Goal: Navigation & Orientation: Find specific page/section

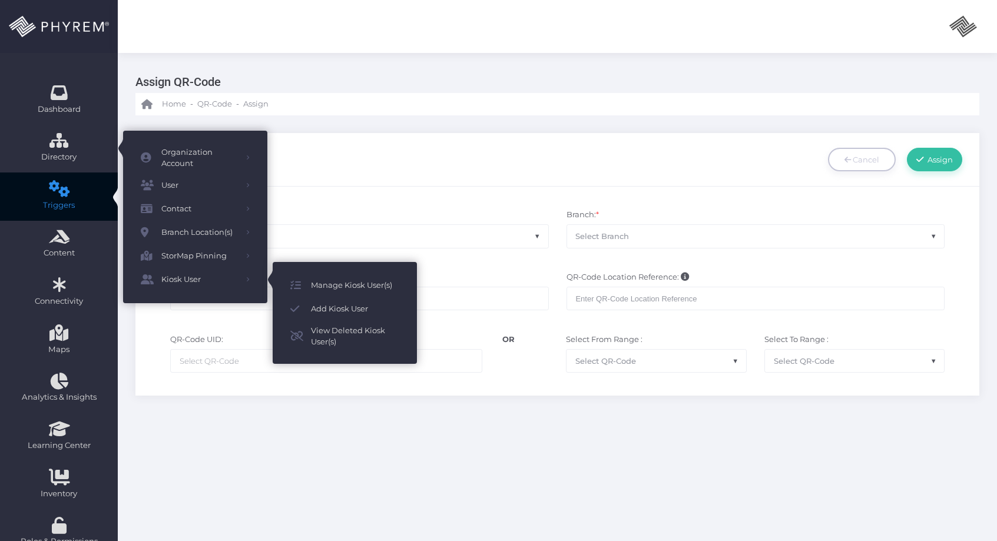
click at [342, 399] on div "Assign QR-Code Cancel Assign * *" at bounding box center [557, 264] width 879 height 298
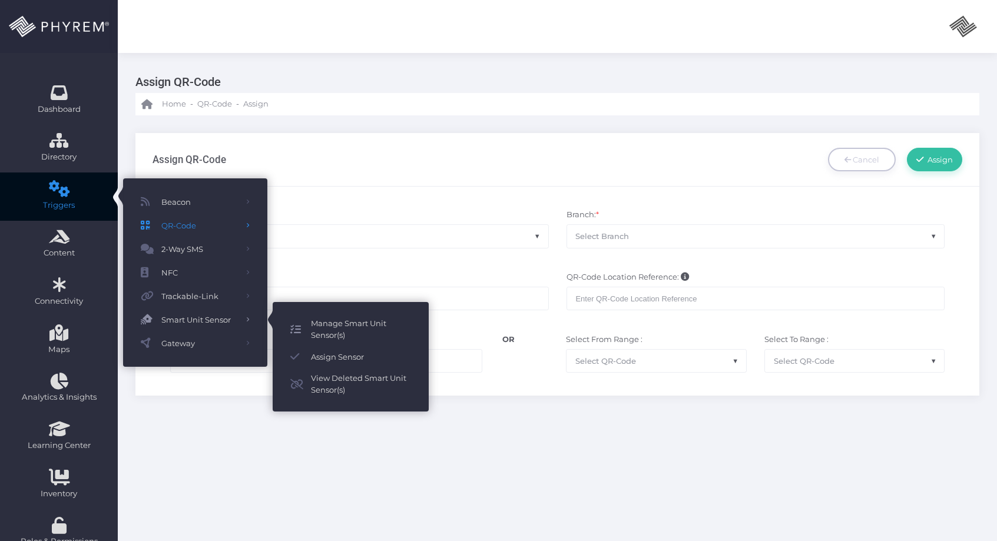
click at [320, 331] on span "Manage Smart Unit Sensor(s)" at bounding box center [361, 329] width 100 height 23
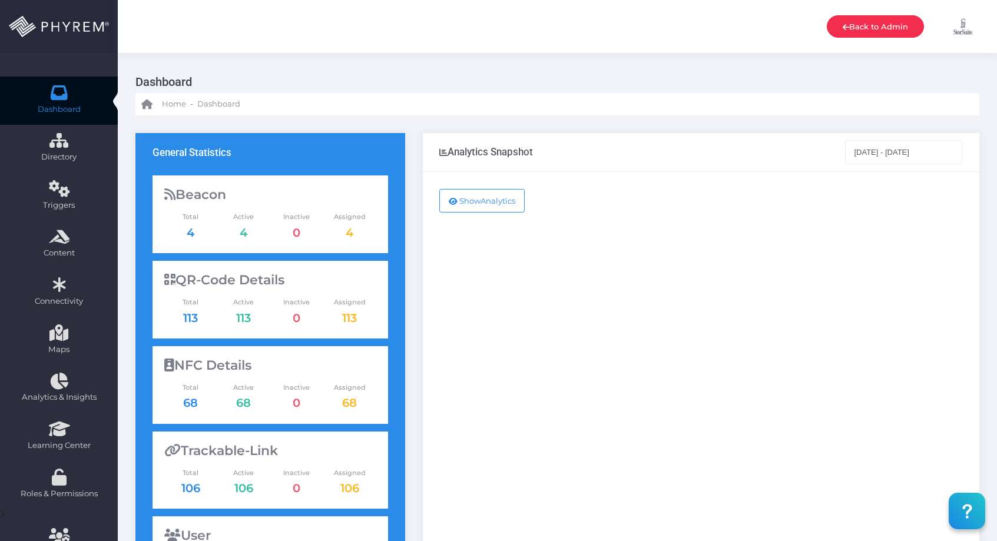
click at [858, 21] on link "Back to Admin" at bounding box center [875, 26] width 97 height 22
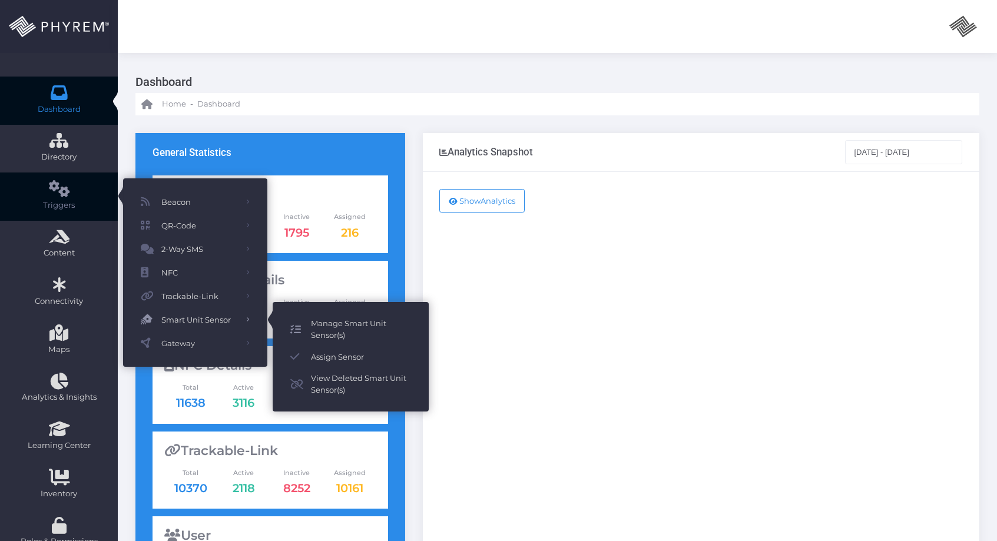
click at [354, 327] on span "Manage Smart Unit Sensor(s)" at bounding box center [361, 329] width 100 height 23
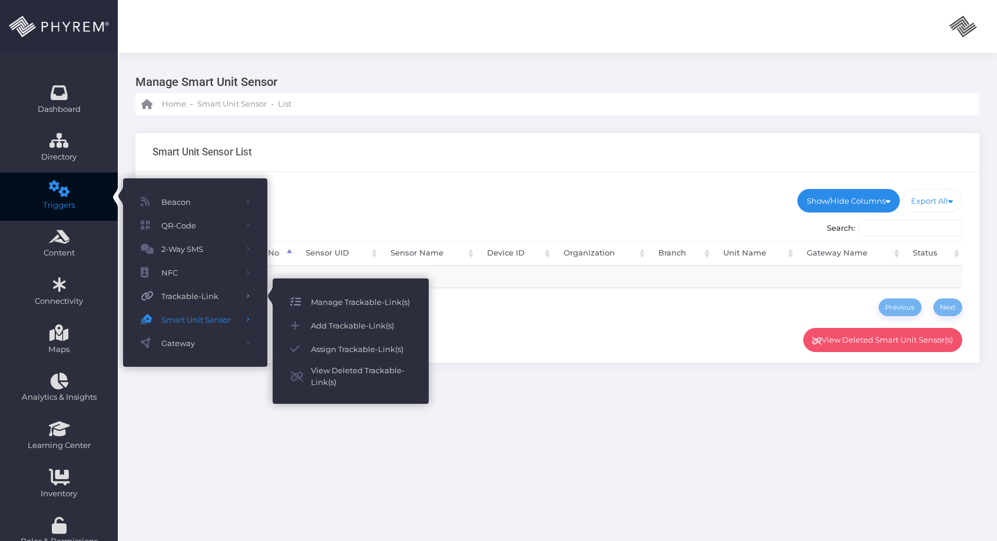
click at [362, 296] on span "Manage Trackable-Link(s)" at bounding box center [361, 301] width 100 height 15
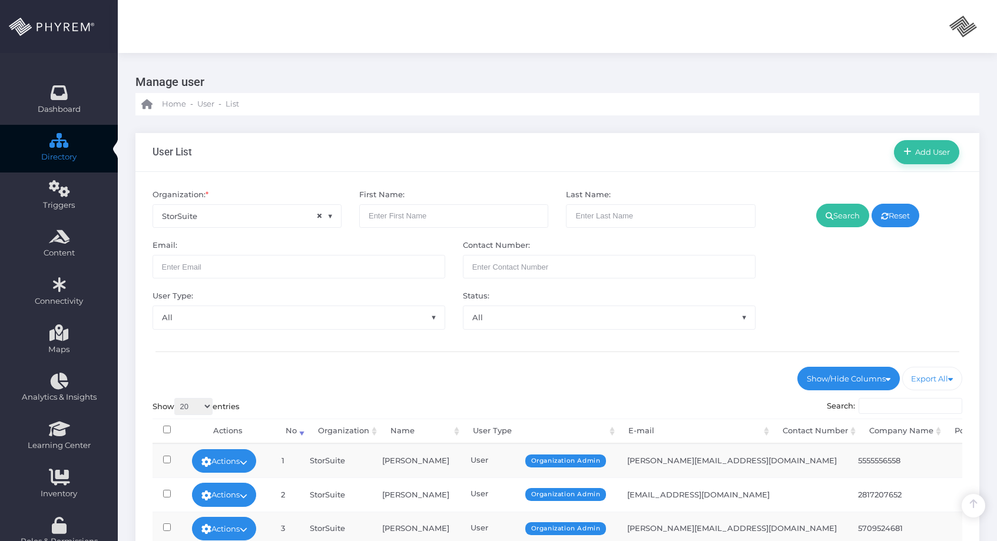
scroll to position [268, 0]
